Goal: Navigation & Orientation: Find specific page/section

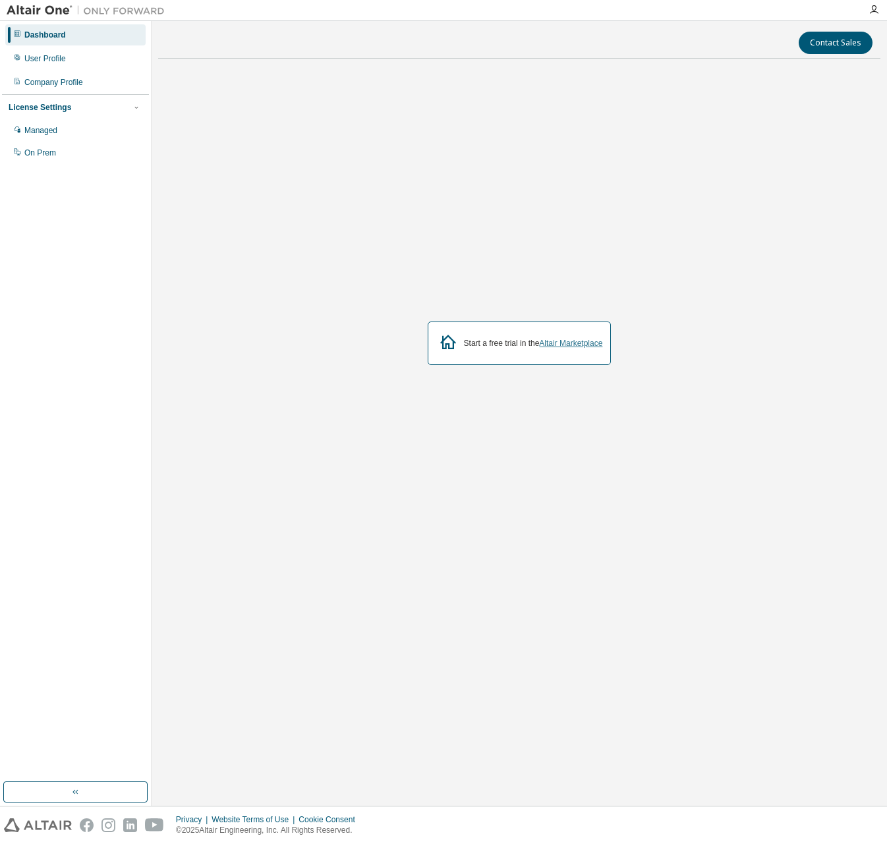
click at [575, 346] on link "Altair Marketplace" at bounding box center [570, 343] width 63 height 9
